Goal: Task Accomplishment & Management: Manage account settings

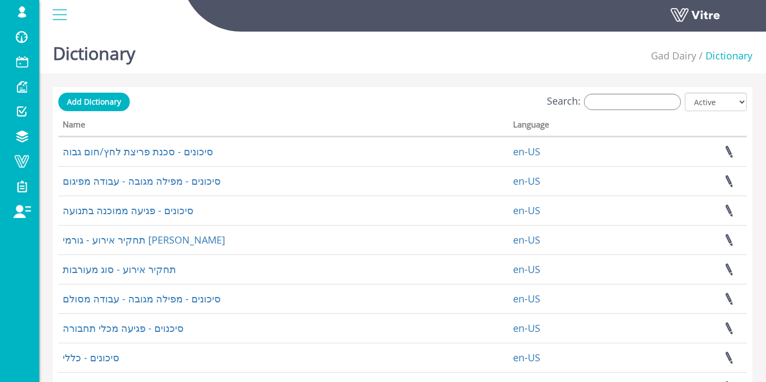
click at [676, 100] on input "Search:" at bounding box center [632, 102] width 97 height 16
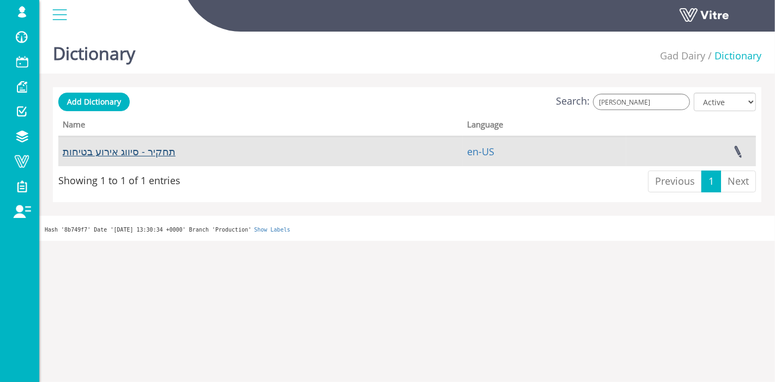
type input "[PERSON_NAME]"
click at [151, 149] on link "תחקיר - סיווג אירוע בטיחות" at bounding box center [119, 151] width 113 height 13
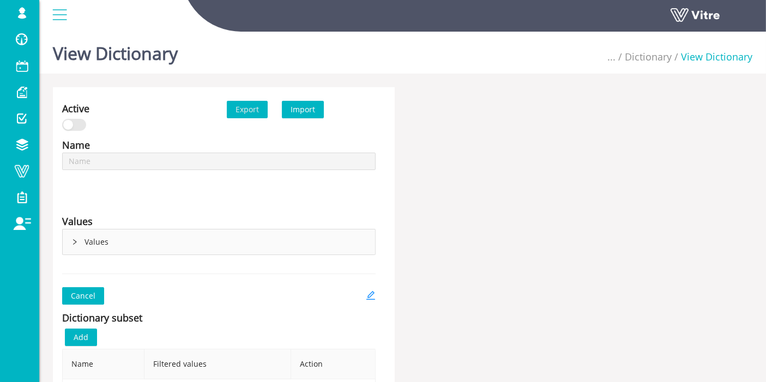
type input "תחקיר - סיווג אירוע בטיחות"
click at [364, 293] on div "Cancel" at bounding box center [218, 295] width 313 height 17
click at [367, 294] on icon "edit" at bounding box center [371, 296] width 10 height 10
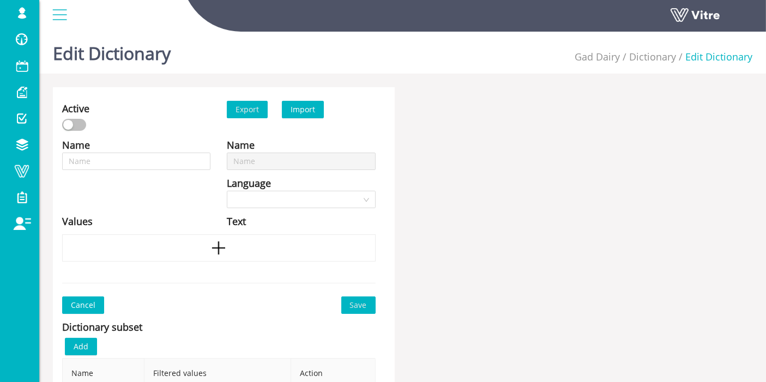
type input "תחקיר - סיווג אירוע בטיחות"
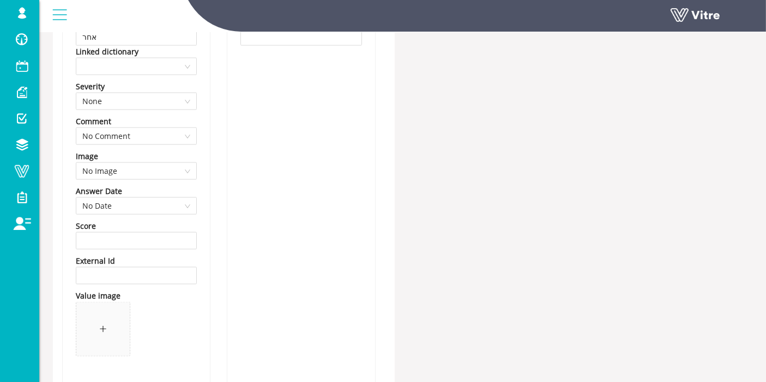
scroll to position [5633, 0]
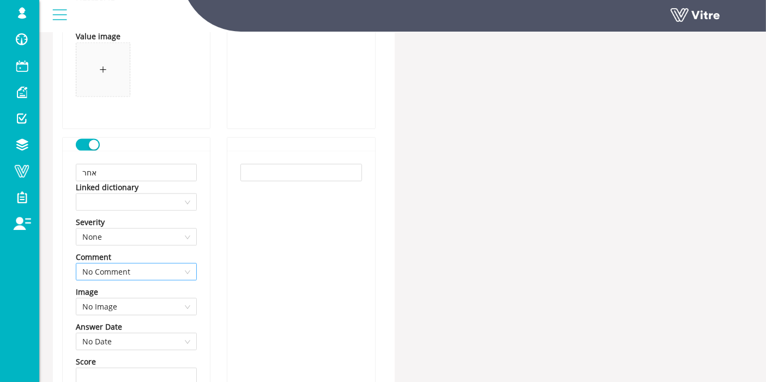
click at [163, 267] on span "No Comment" at bounding box center [136, 272] width 108 height 16
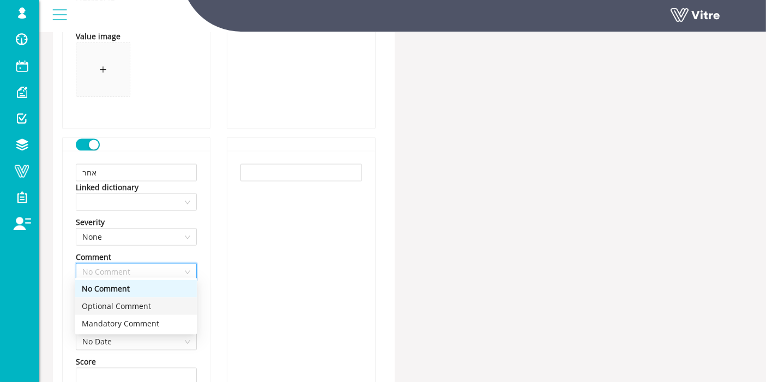
click at [155, 306] on div "Optional Comment" at bounding box center [136, 306] width 108 height 12
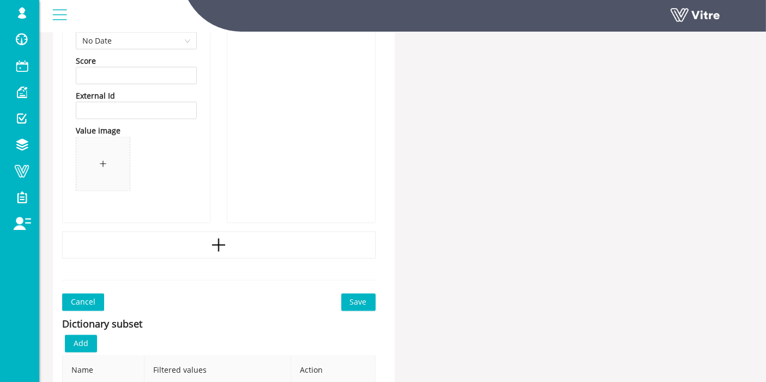
scroll to position [6057, 0]
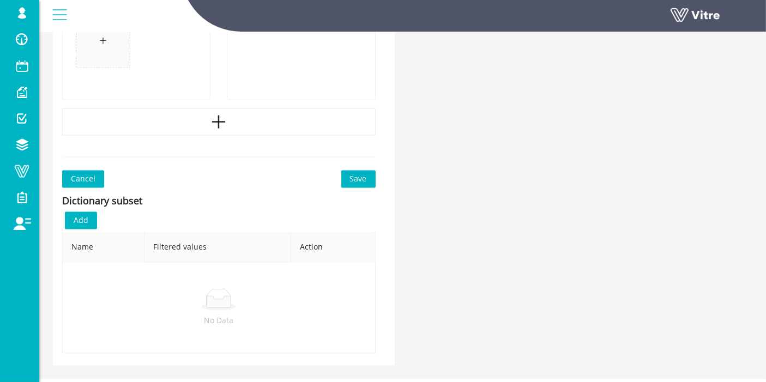
click at [365, 177] on span "Save" at bounding box center [358, 179] width 17 height 12
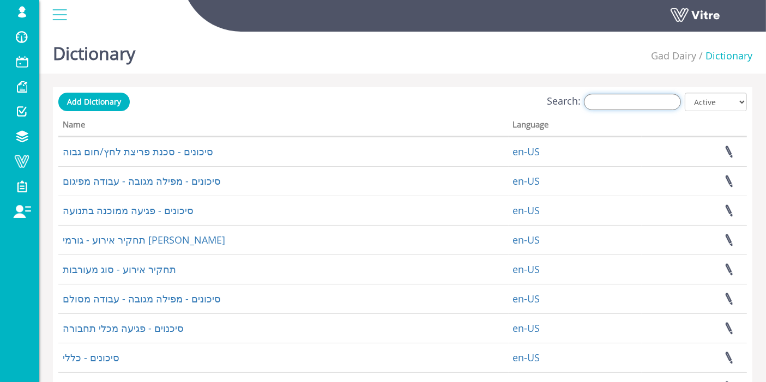
click at [625, 108] on input "Search:" at bounding box center [632, 102] width 97 height 16
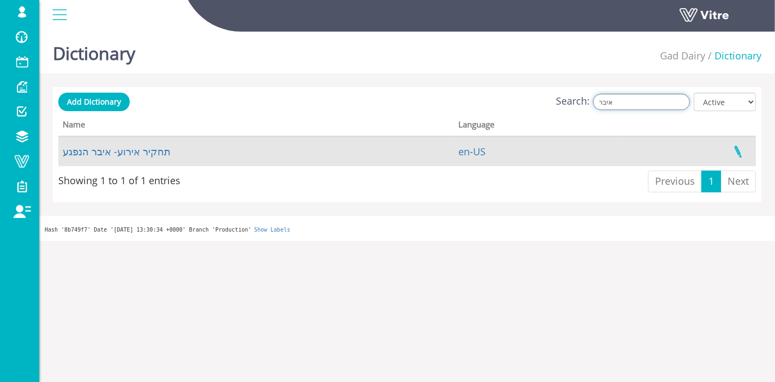
type input "איבר"
click at [740, 148] on link at bounding box center [737, 151] width 27 height 29
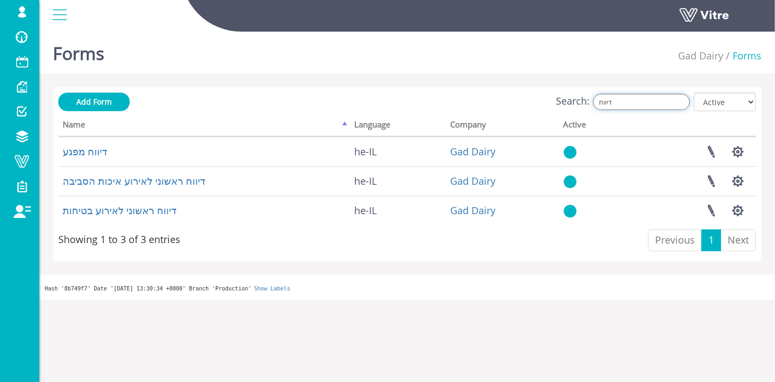
click at [637, 104] on input "דיווח" at bounding box center [641, 102] width 97 height 16
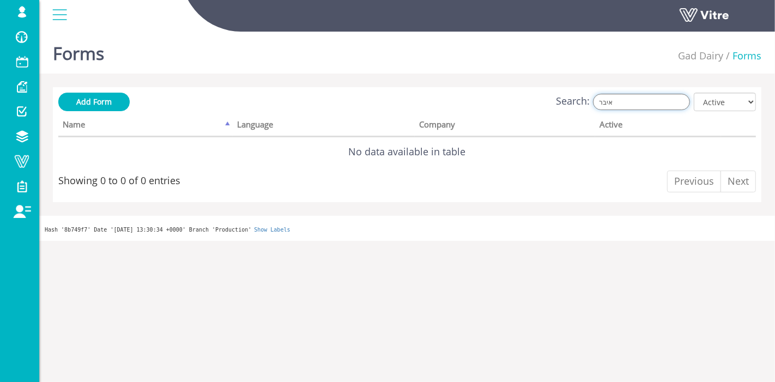
type input "איבר"
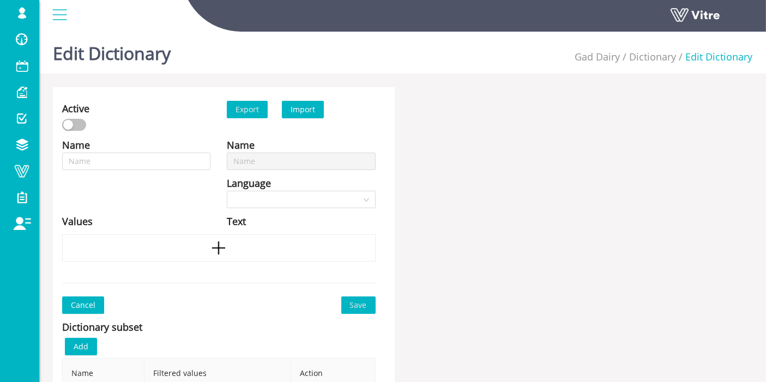
type input "תחקיר אירוע- איבר הנפגע"
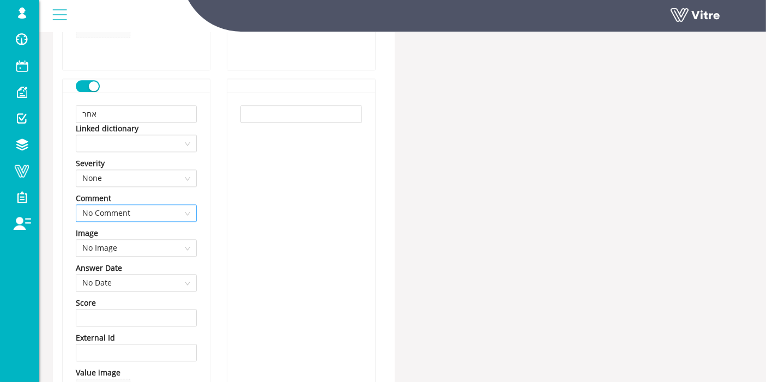
scroll to position [2549, 0]
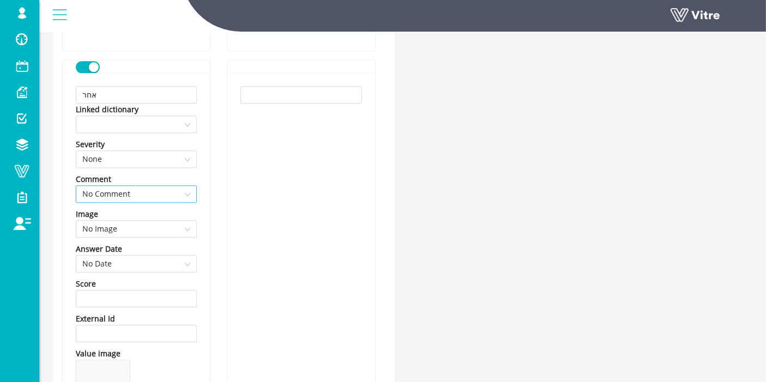
click at [155, 193] on span "No Comment" at bounding box center [136, 194] width 108 height 16
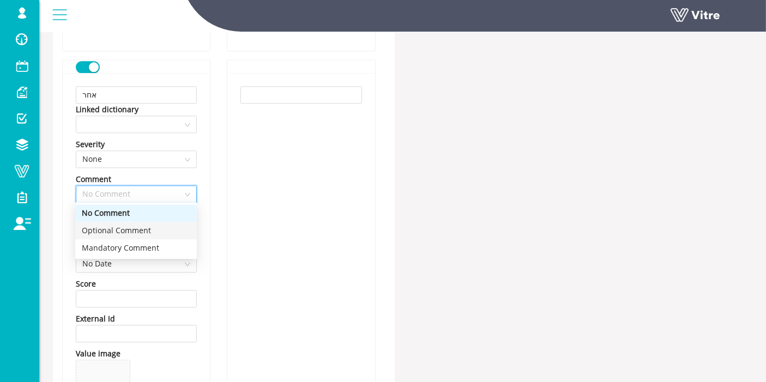
click at [145, 233] on div "Optional Comment" at bounding box center [136, 231] width 108 height 12
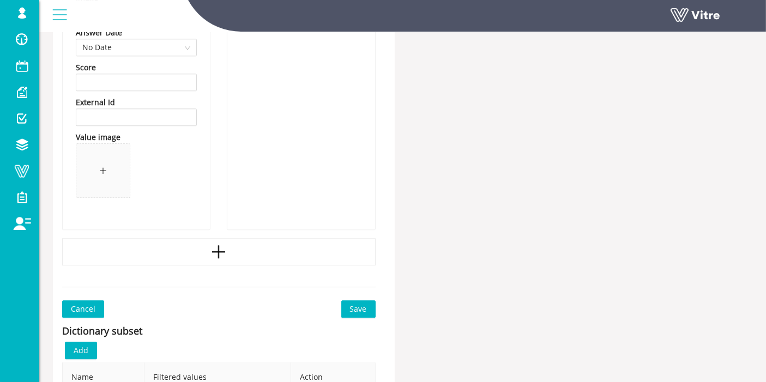
scroll to position [2915, 0]
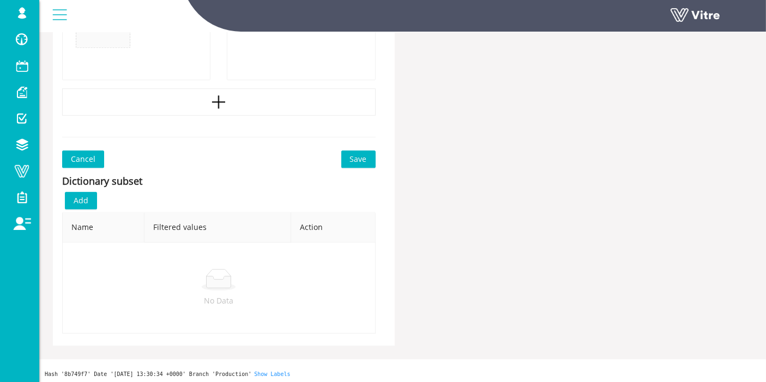
click at [359, 157] on span "Save" at bounding box center [358, 159] width 17 height 12
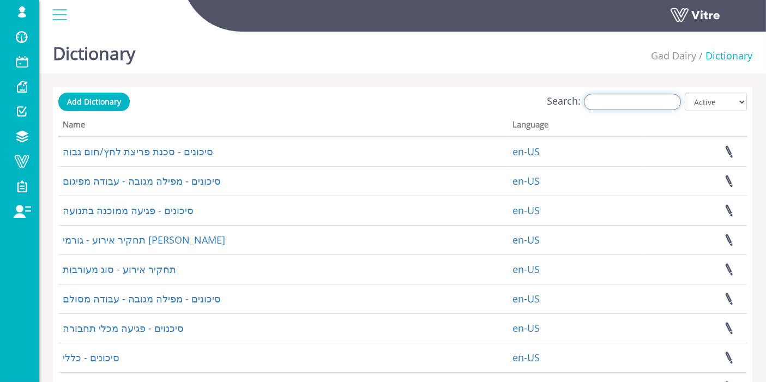
click at [666, 110] on input "Search:" at bounding box center [632, 102] width 97 height 16
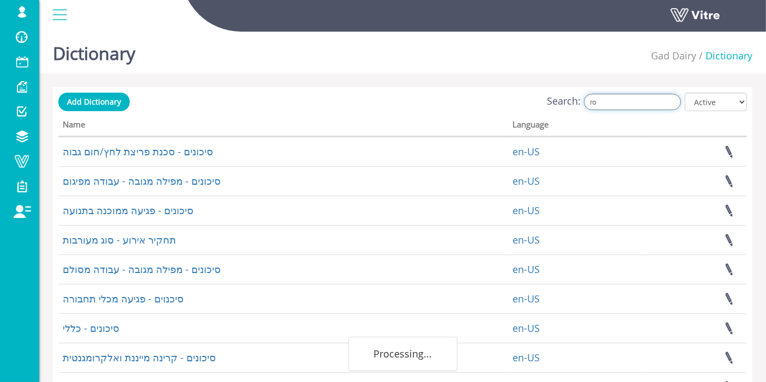
type input "ס"
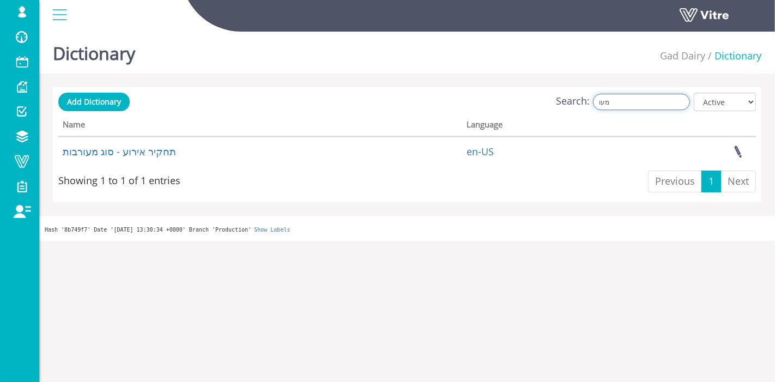
click at [632, 104] on input "מעו" at bounding box center [641, 102] width 97 height 16
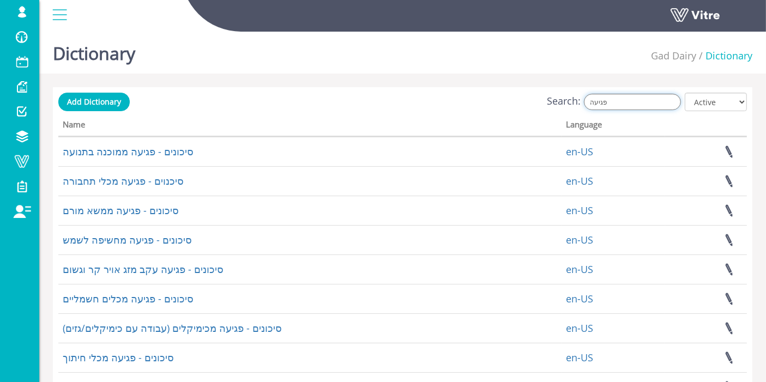
click at [661, 97] on input "פגיעה" at bounding box center [632, 102] width 97 height 16
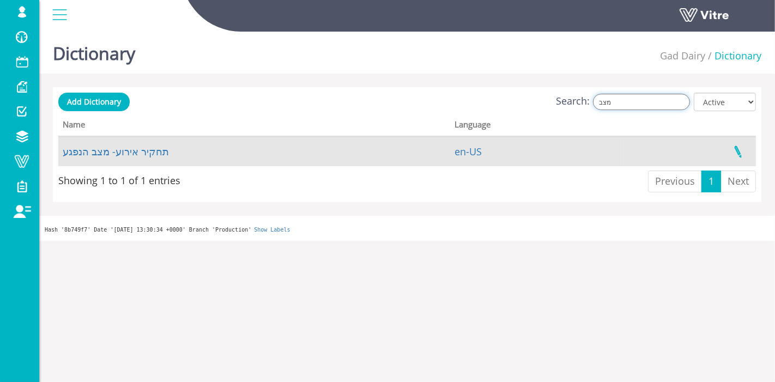
type input "מצב"
click at [745, 154] on link at bounding box center [737, 151] width 27 height 29
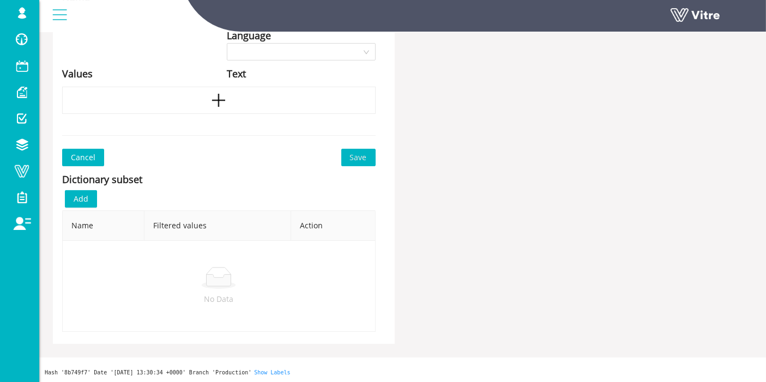
type input "תחקיר אירוע- מצב הנפגע"
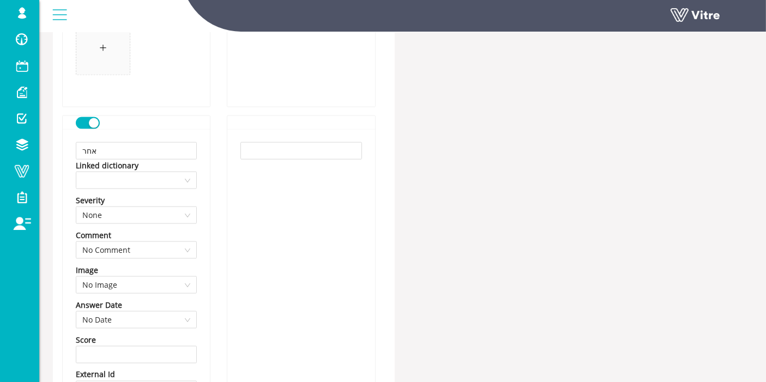
scroll to position [1701, 0]
click at [153, 246] on span "No Comment" at bounding box center [136, 251] width 108 height 16
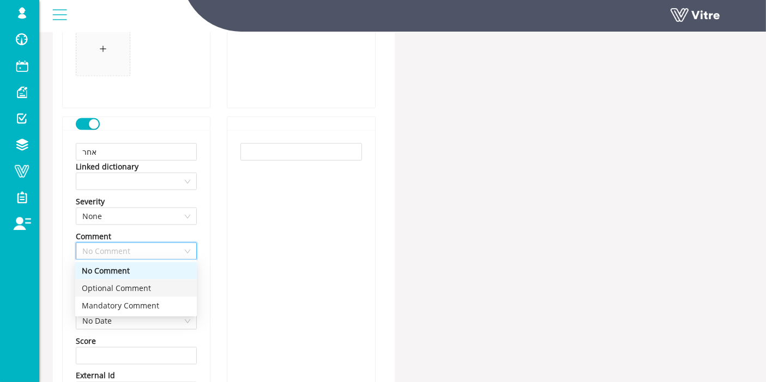
click at [153, 282] on div "Optional Comment" at bounding box center [136, 288] width 108 height 12
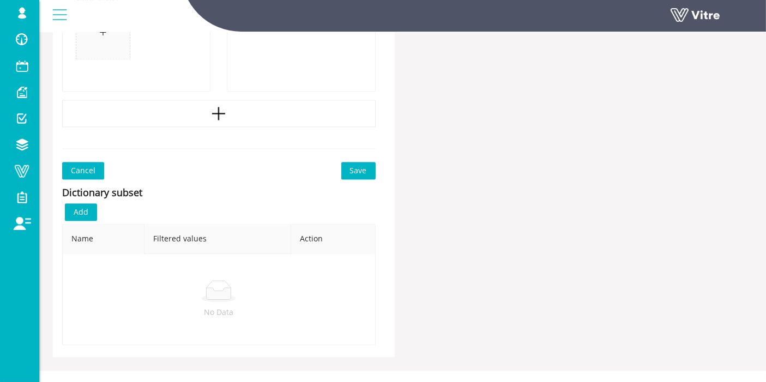
scroll to position [2125, 0]
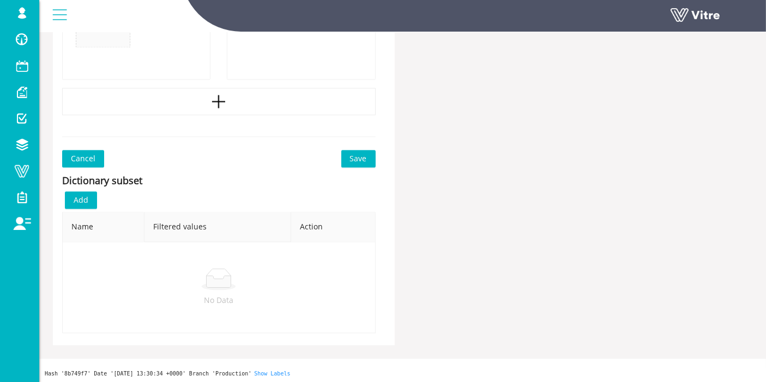
click at [346, 155] on button "Save" at bounding box center [358, 158] width 34 height 17
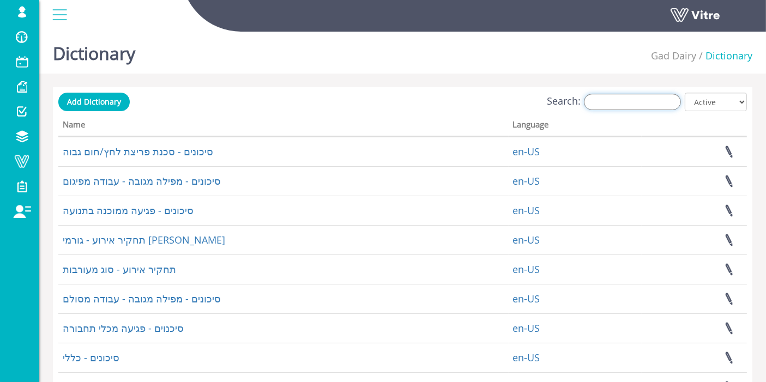
click at [663, 108] on input "Search:" at bounding box center [632, 102] width 97 height 16
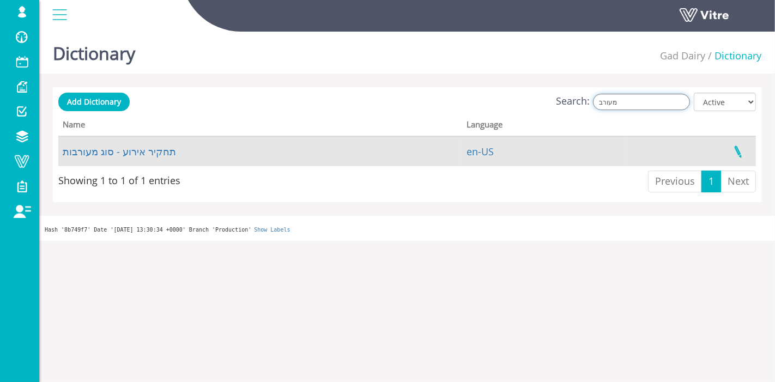
type input "מעורב"
click at [739, 153] on link at bounding box center [737, 151] width 27 height 29
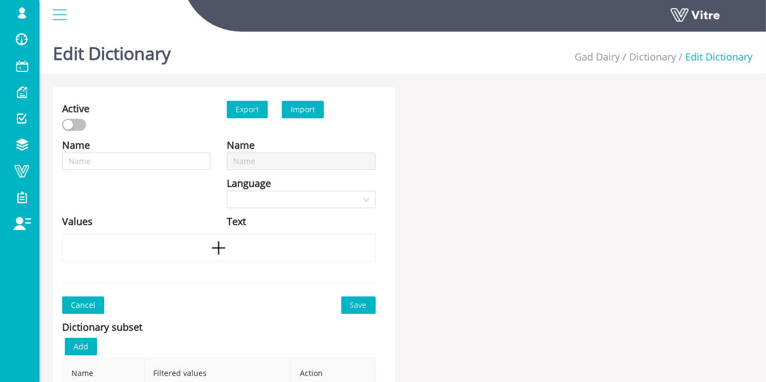
type input "תחקיר אירוע - סוג מעורבות"
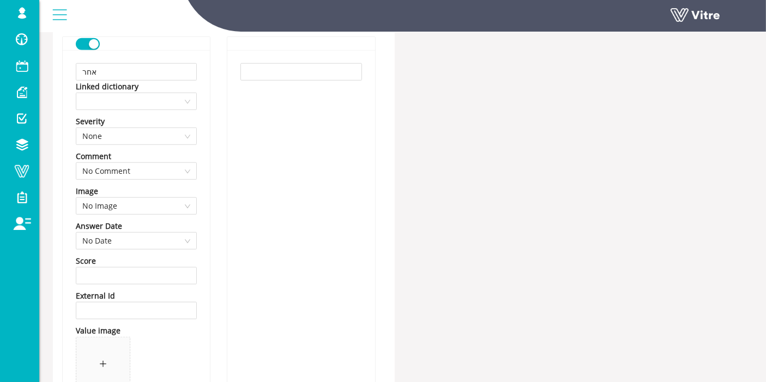
scroll to position [972, 0]
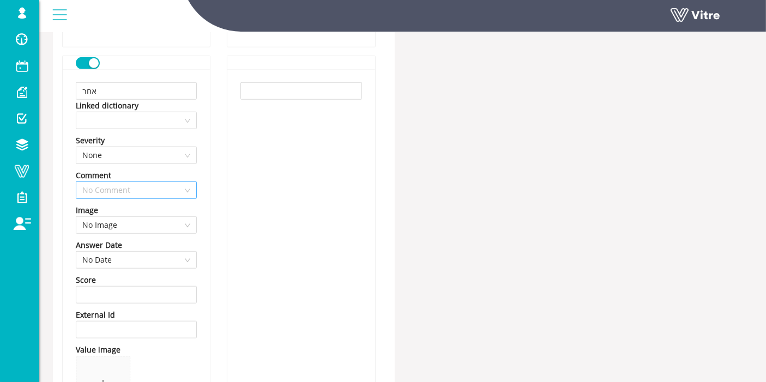
click at [153, 182] on span "No Comment" at bounding box center [136, 190] width 108 height 16
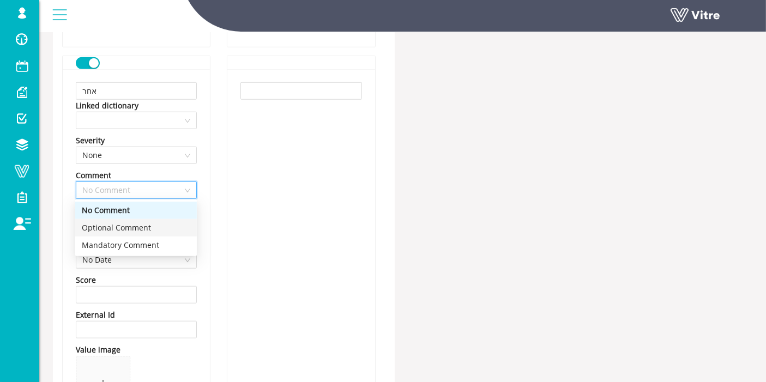
click at [163, 228] on div "Optional Comment" at bounding box center [136, 228] width 108 height 12
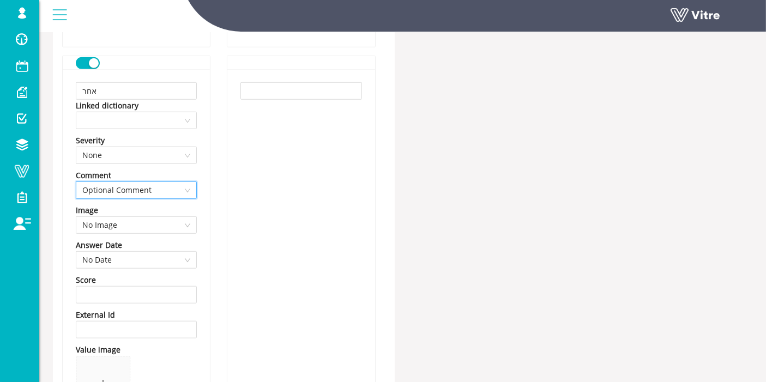
scroll to position [1336, 0]
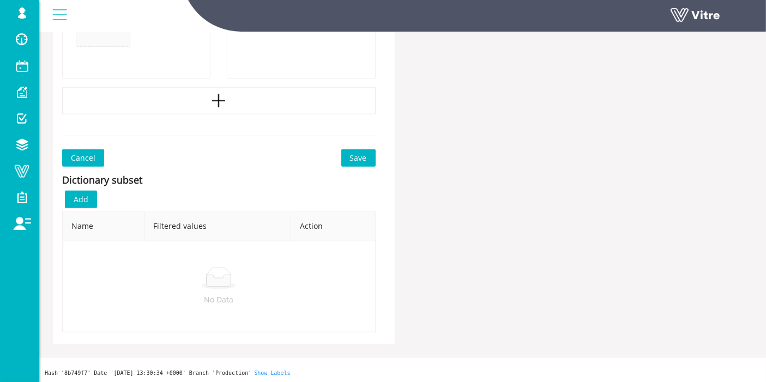
click at [366, 156] on span "Save" at bounding box center [358, 158] width 17 height 12
